Goal: Check status: Check status

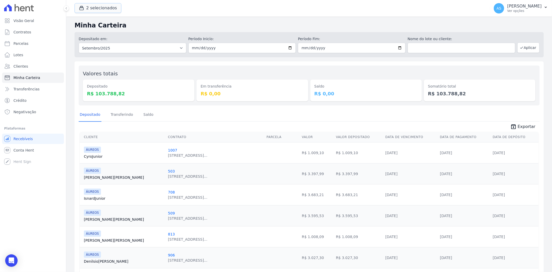
click at [96, 8] on button "2 selecionados" at bounding box center [98, 8] width 47 height 10
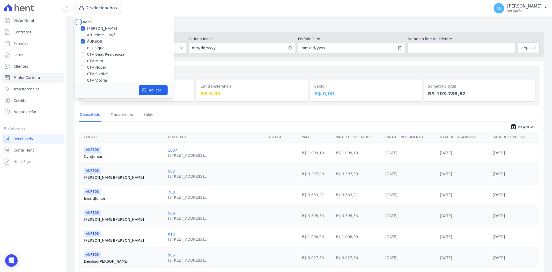
click at [79, 22] on input "Reco" at bounding box center [79, 22] width 4 height 4
checkbox input "true"
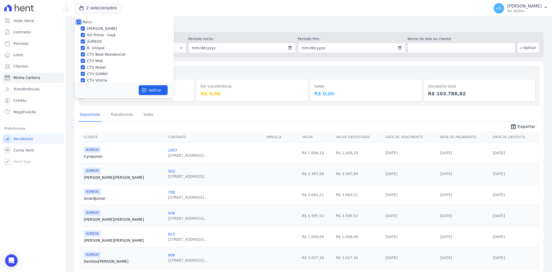
checkbox input "true"
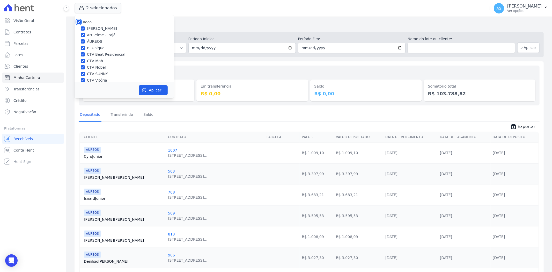
checkbox input "true"
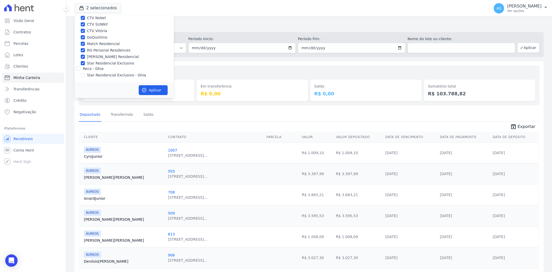
click at [90, 73] on label "Star Residencial Exclusivo - Ghia" at bounding box center [116, 74] width 59 height 5
click at [85, 73] on input "Star Residencial Exclusivo - Ghia" at bounding box center [83, 75] width 4 height 4
checkbox input "true"
click at [143, 89] on icon "button" at bounding box center [144, 89] width 5 height 5
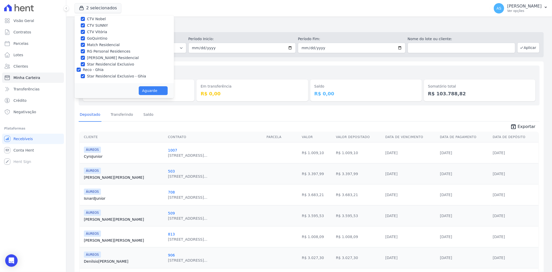
scroll to position [48, 0]
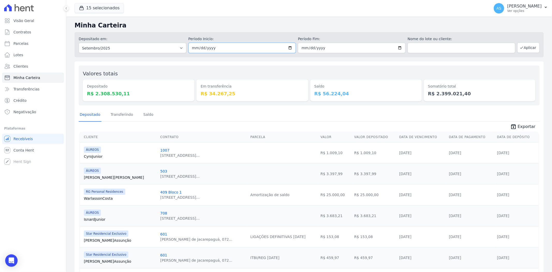
click at [289, 47] on input "[DATE]" at bounding box center [242, 48] width 108 height 10
type input "[DATE]"
click at [397, 47] on input "[DATE]" at bounding box center [352, 48] width 108 height 10
type input "[DATE]"
click at [522, 49] on button "Aplicar" at bounding box center [528, 47] width 22 height 10
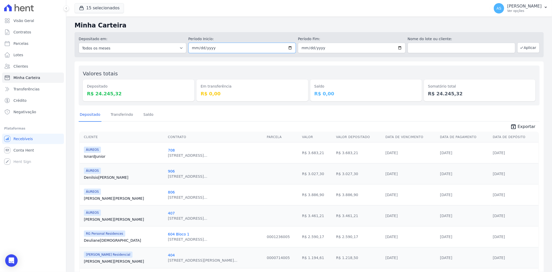
click at [288, 46] on input "[DATE]" at bounding box center [242, 48] width 108 height 10
type input "2025-09-12"
click at [397, 49] on input "[DATE]" at bounding box center [352, 48] width 108 height 10
type input "2025-09-12"
click at [523, 44] on button "Aplicar" at bounding box center [528, 47] width 22 height 10
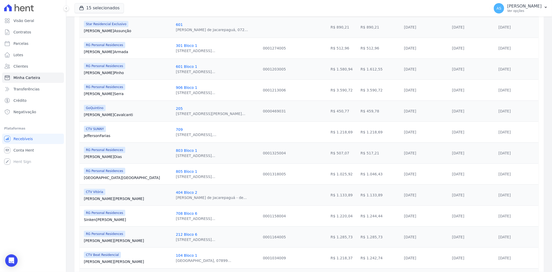
scroll to position [332, 0]
